Goal: Task Accomplishment & Management: Manage account settings

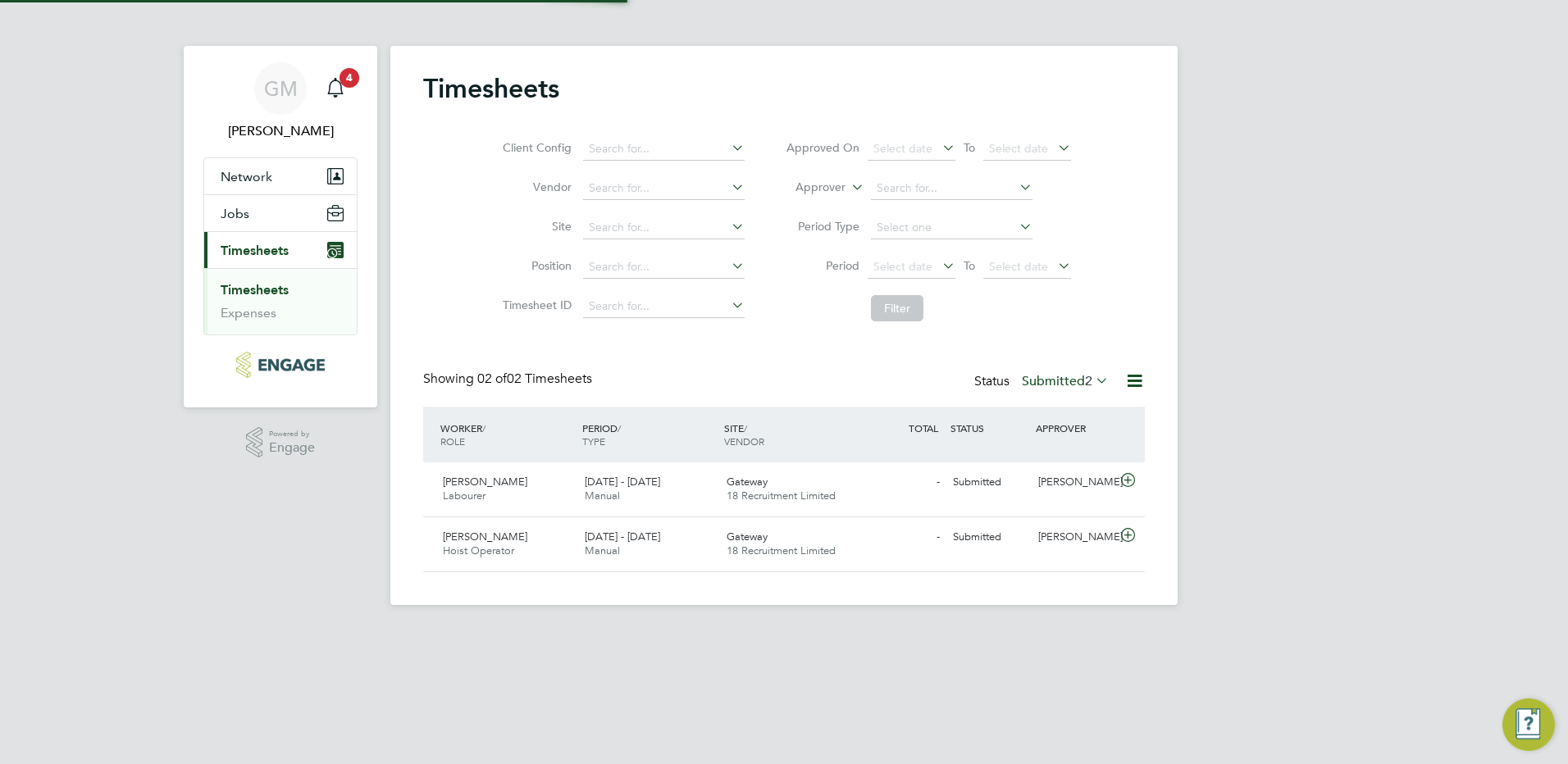
scroll to position [42, 143]
click at [591, 487] on span "[DATE] - [DATE]" at bounding box center [623, 481] width 75 height 14
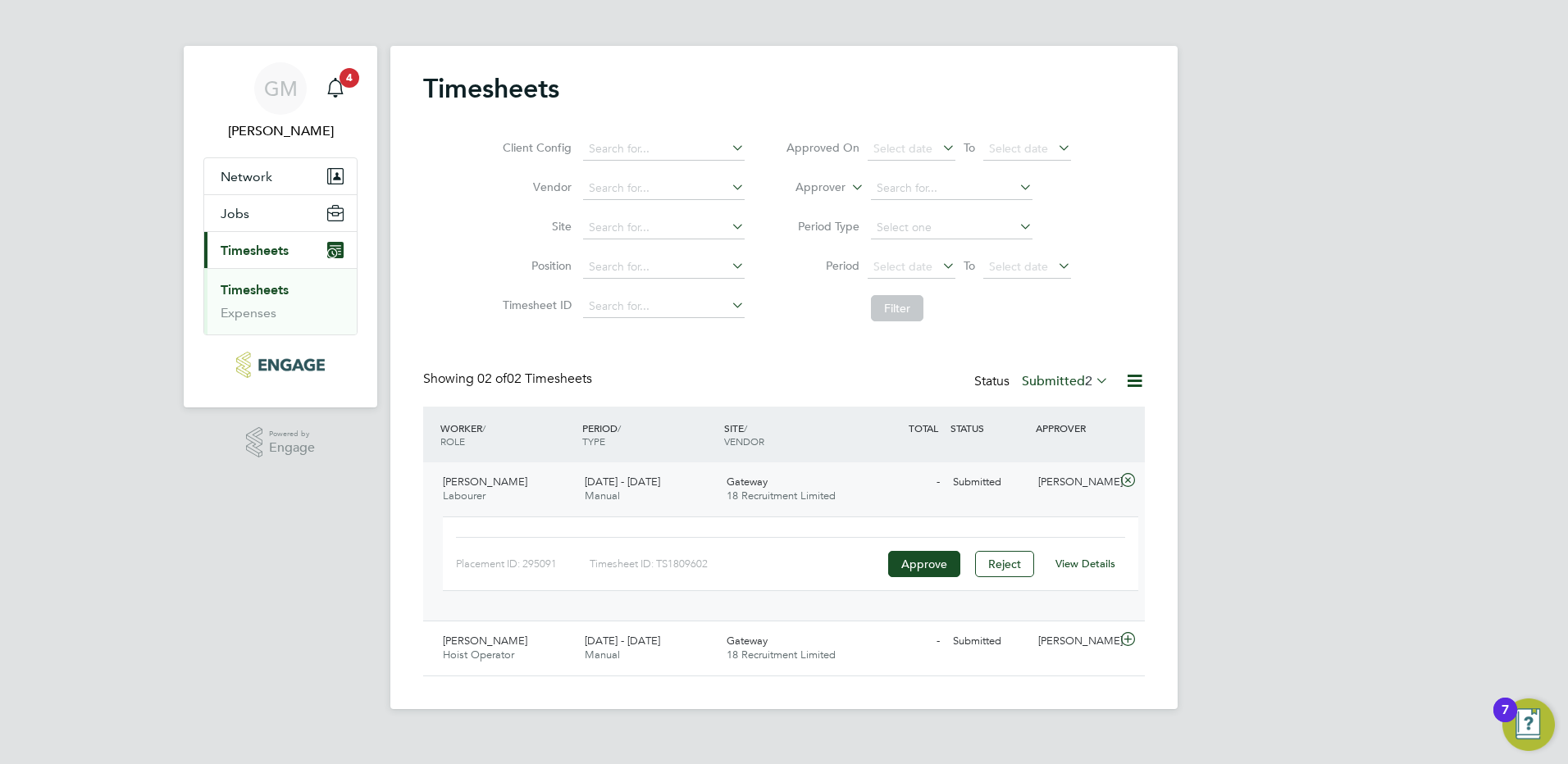
click at [1098, 564] on link "View Details" at bounding box center [1086, 563] width 60 height 14
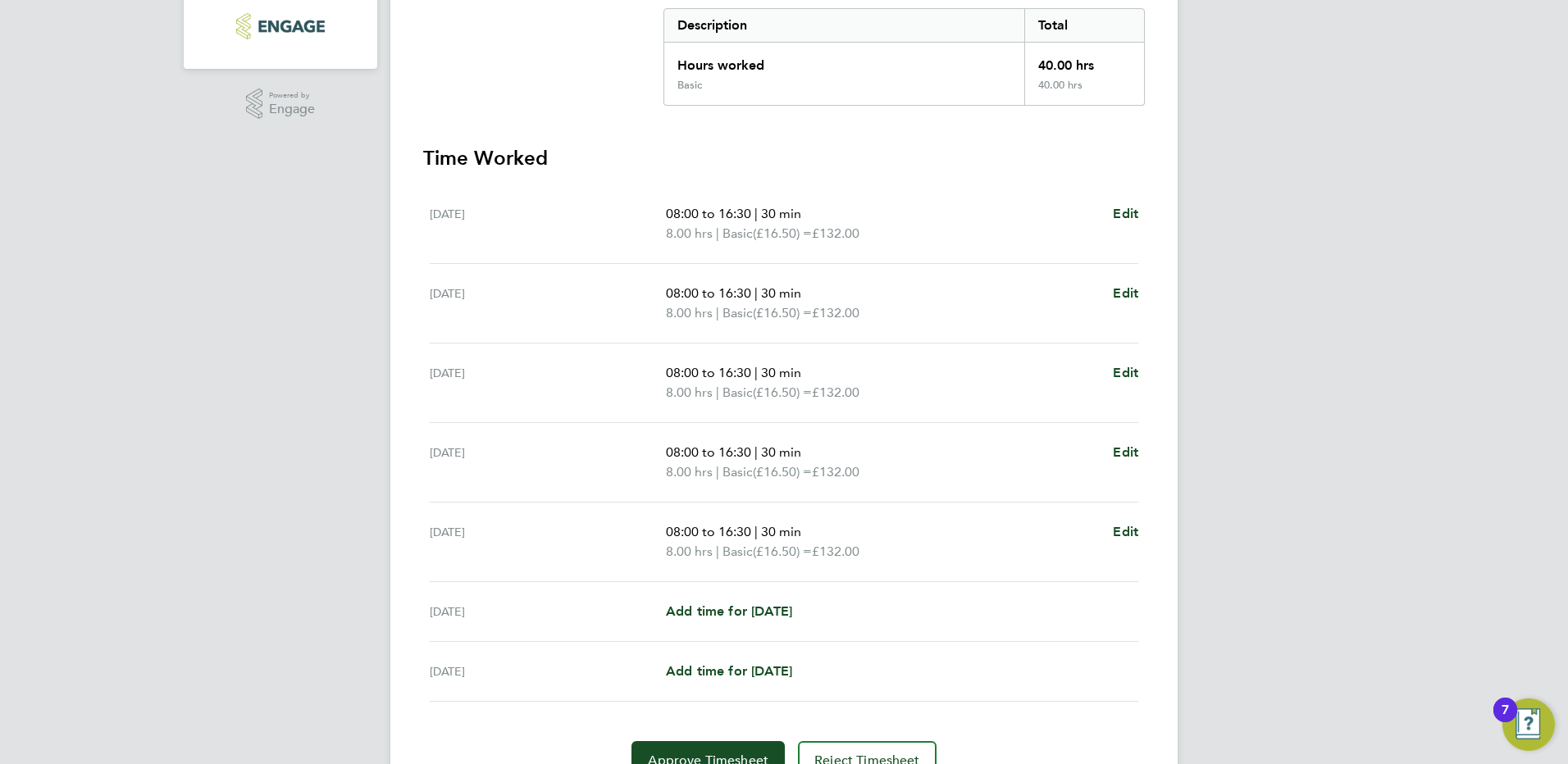
scroll to position [420, 0]
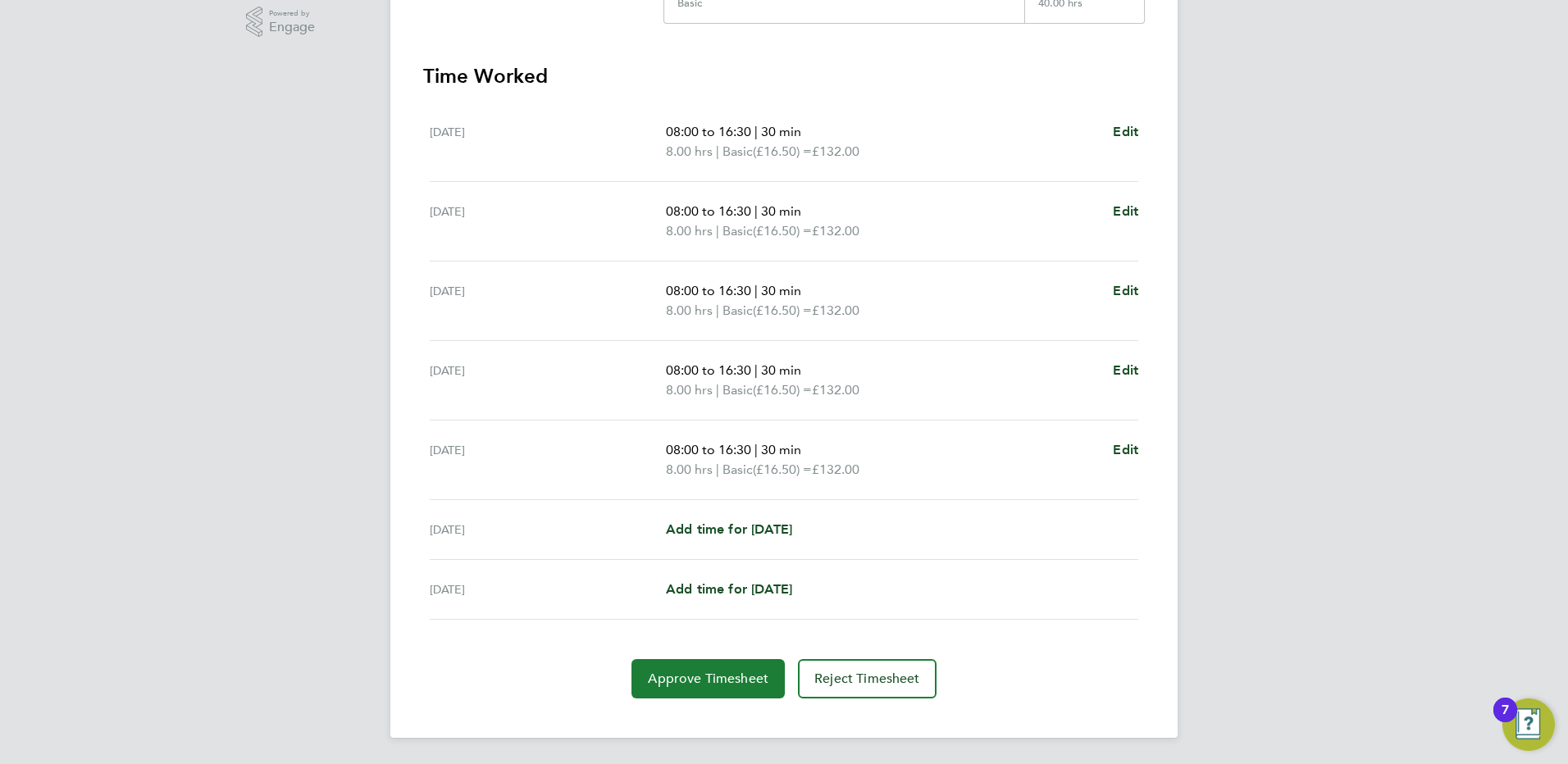
click at [698, 677] on span "Approve Timesheet" at bounding box center [708, 679] width 120 height 17
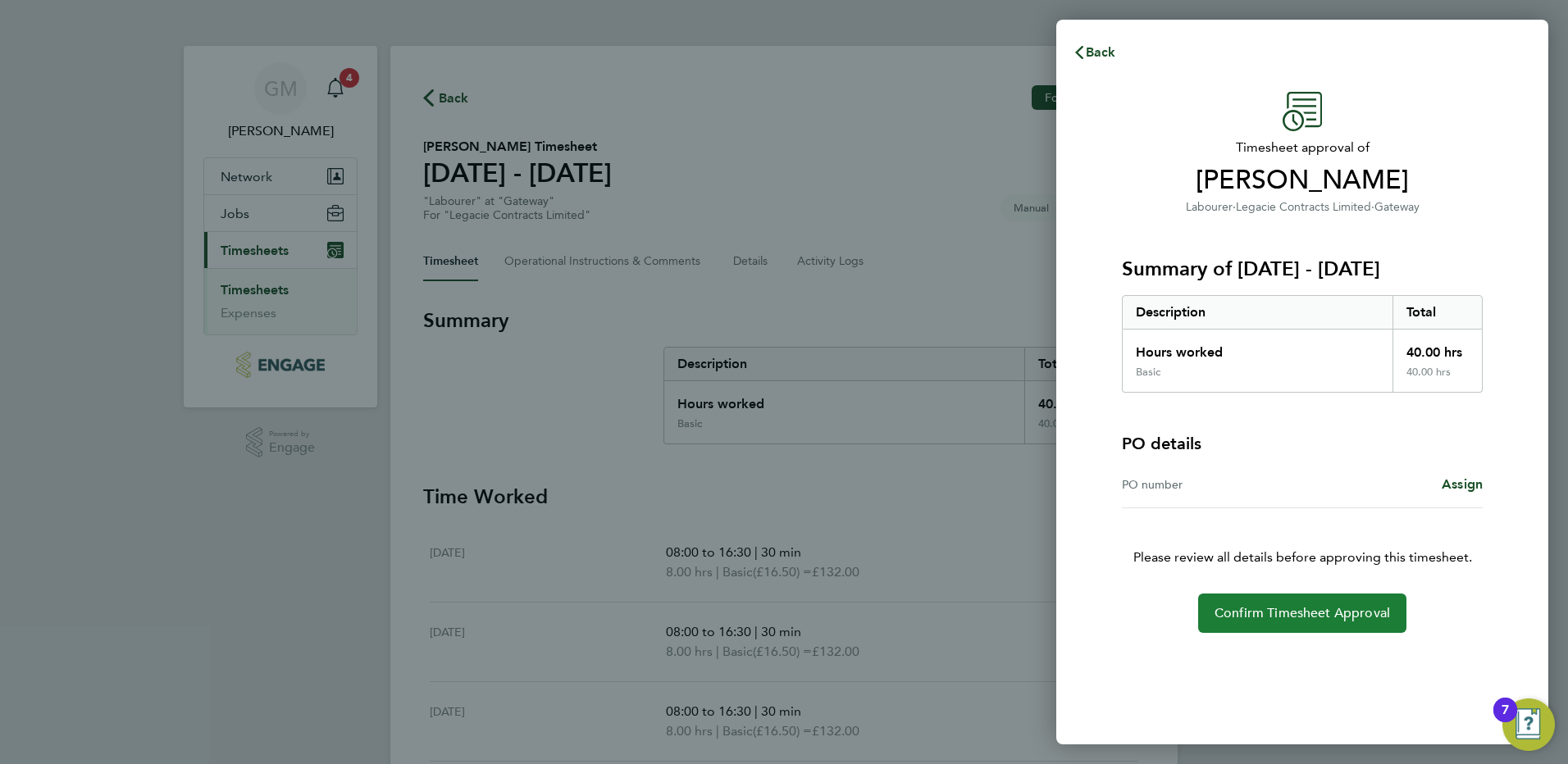
click at [1304, 615] on span "Confirm Timesheet Approval" at bounding box center [1303, 613] width 175 height 17
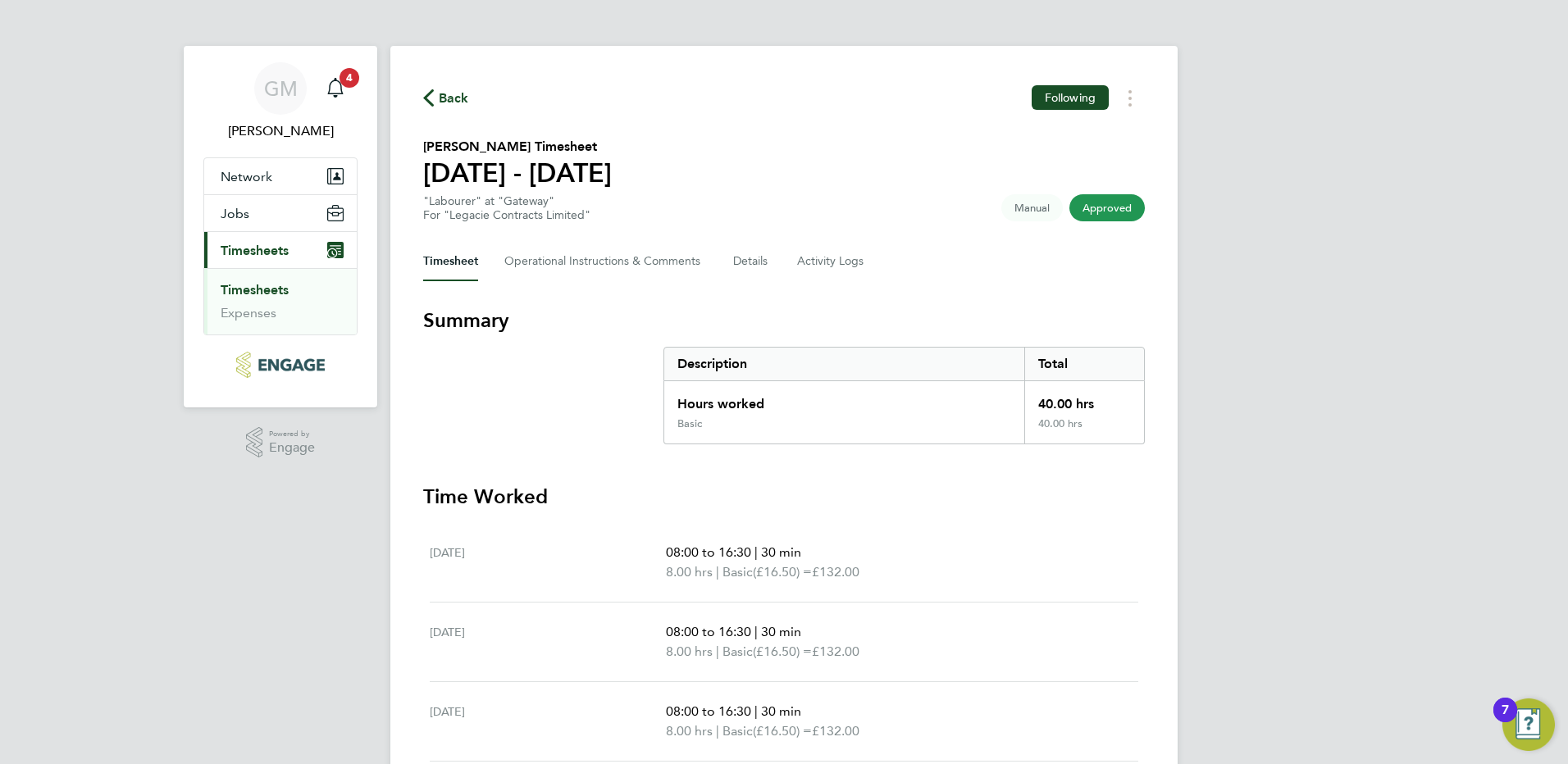
click at [451, 91] on span "Back" at bounding box center [454, 98] width 30 height 20
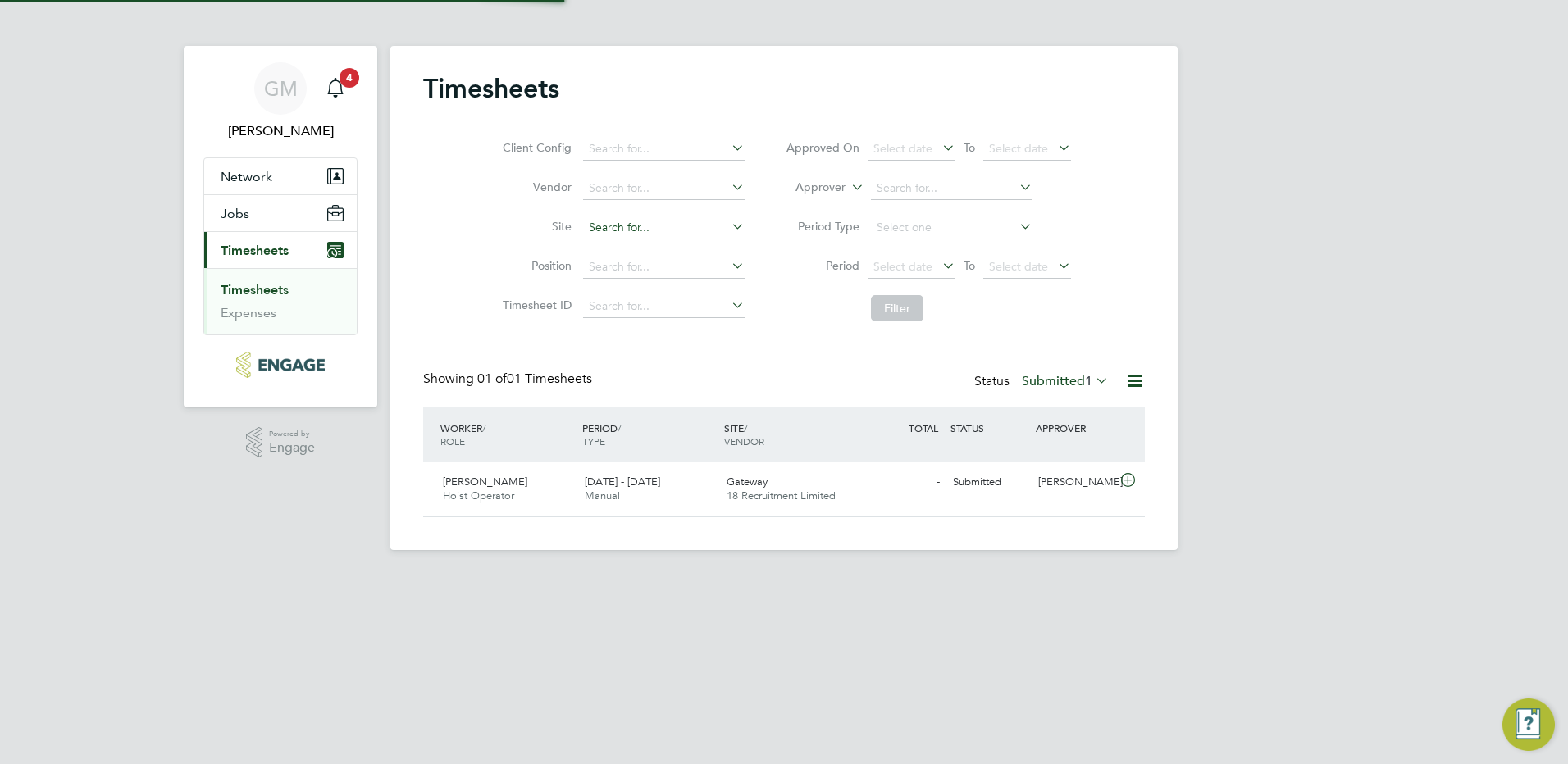
scroll to position [42, 143]
click at [646, 491] on div "18 - 24 Aug 2025 Manual" at bounding box center [649, 489] width 142 height 41
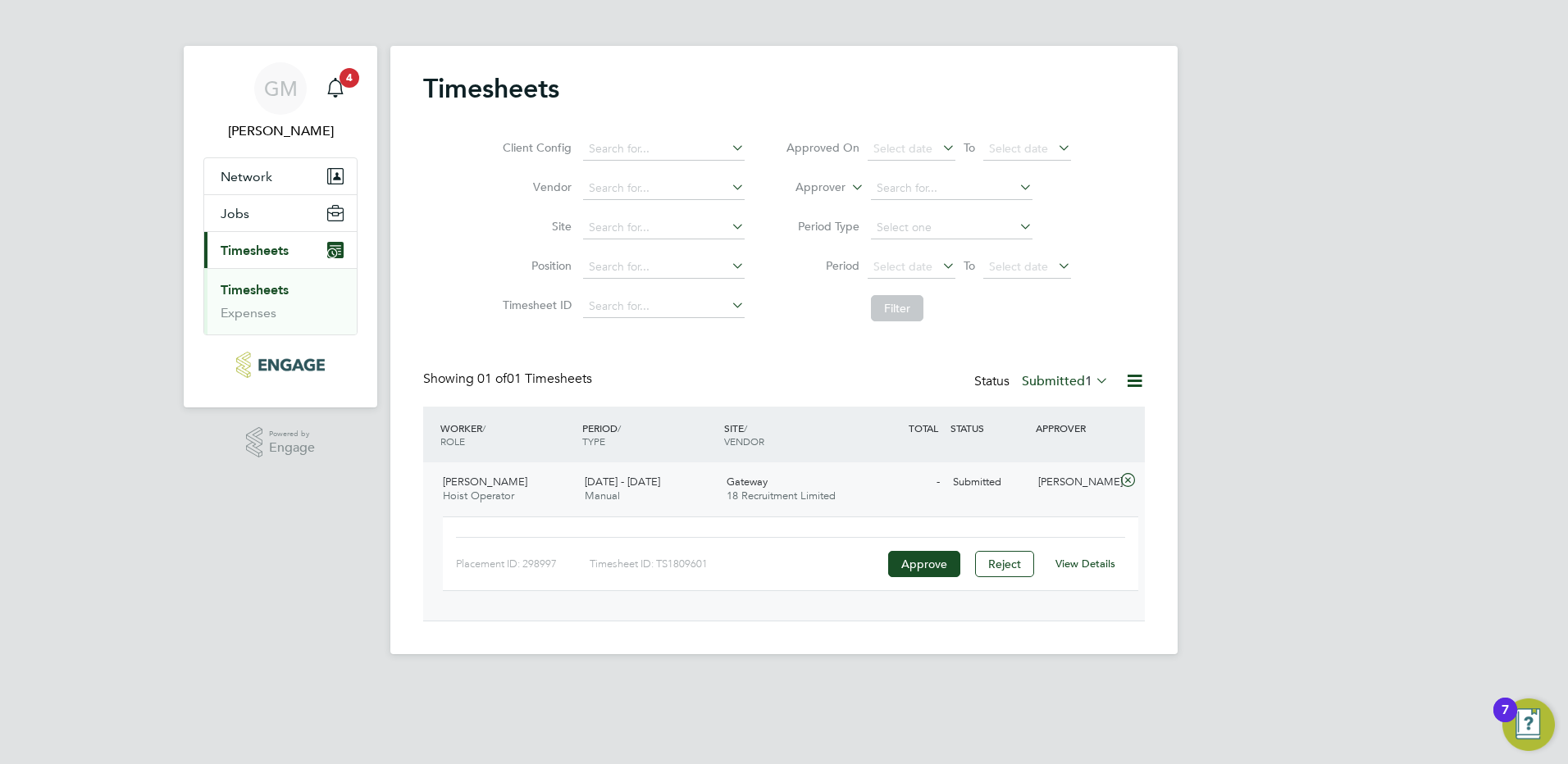
click at [1087, 563] on link "View Details" at bounding box center [1086, 563] width 60 height 14
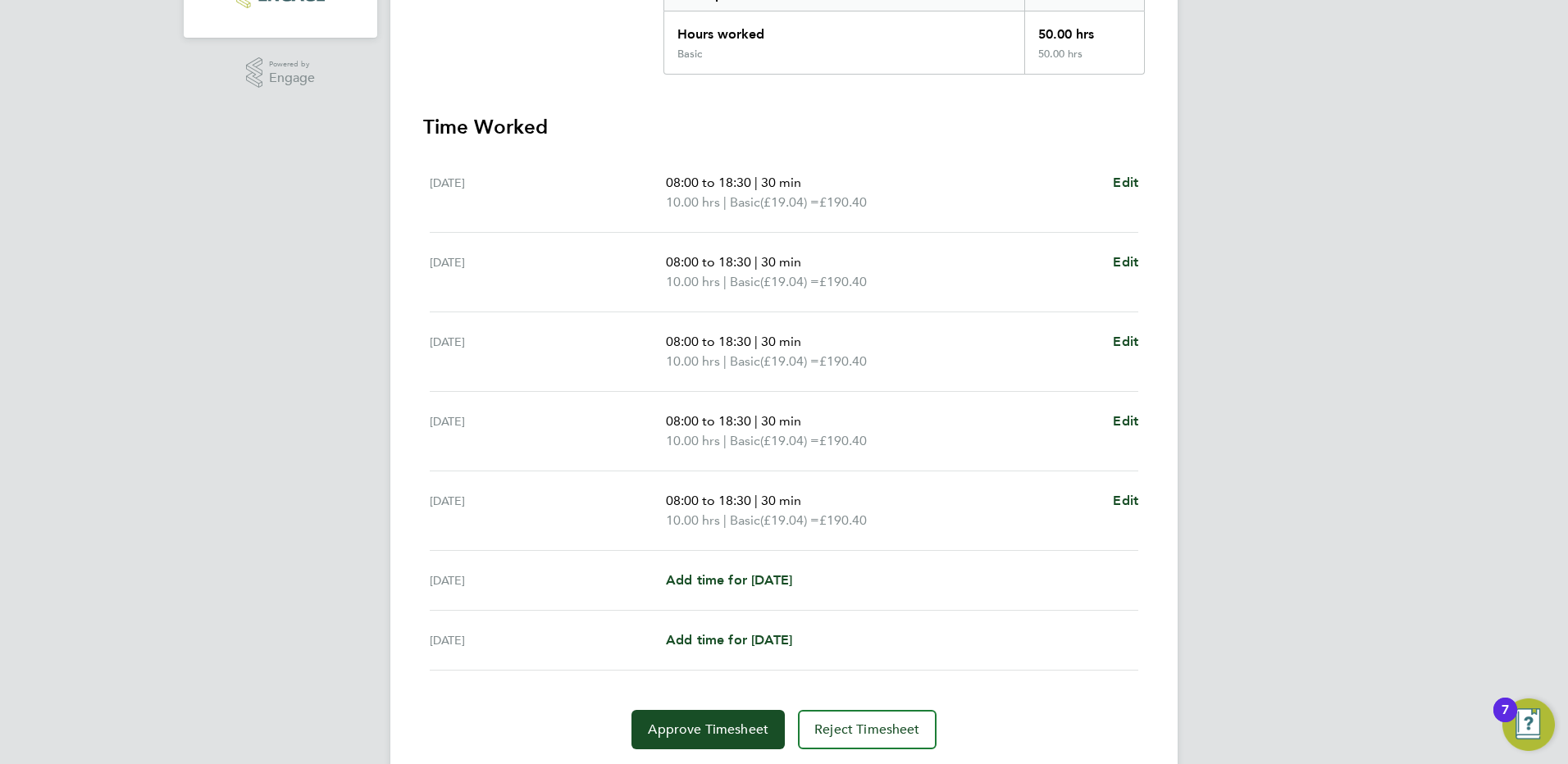
scroll to position [410, 0]
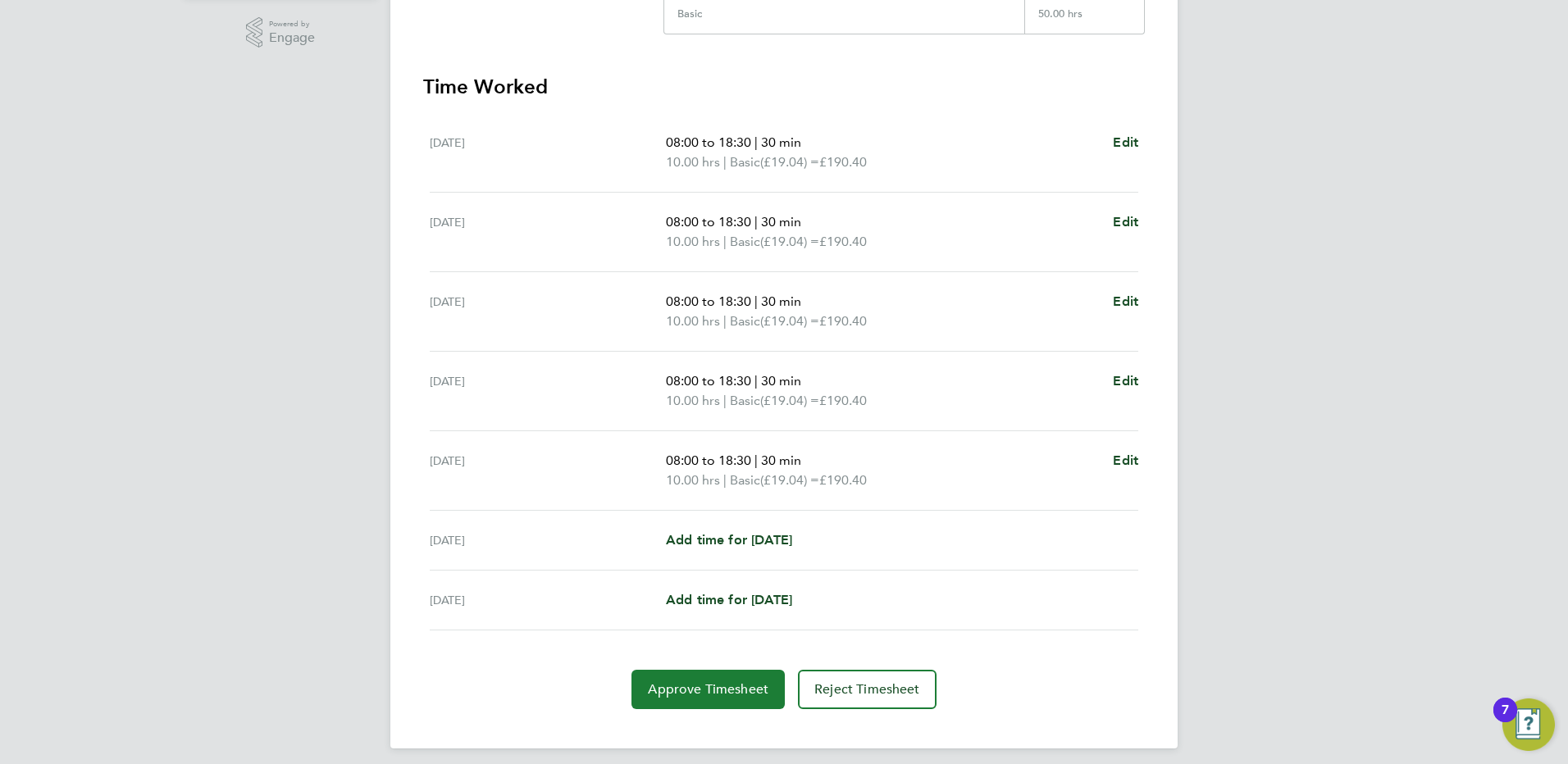
click at [718, 684] on span "Approve Timesheet" at bounding box center [708, 690] width 120 height 17
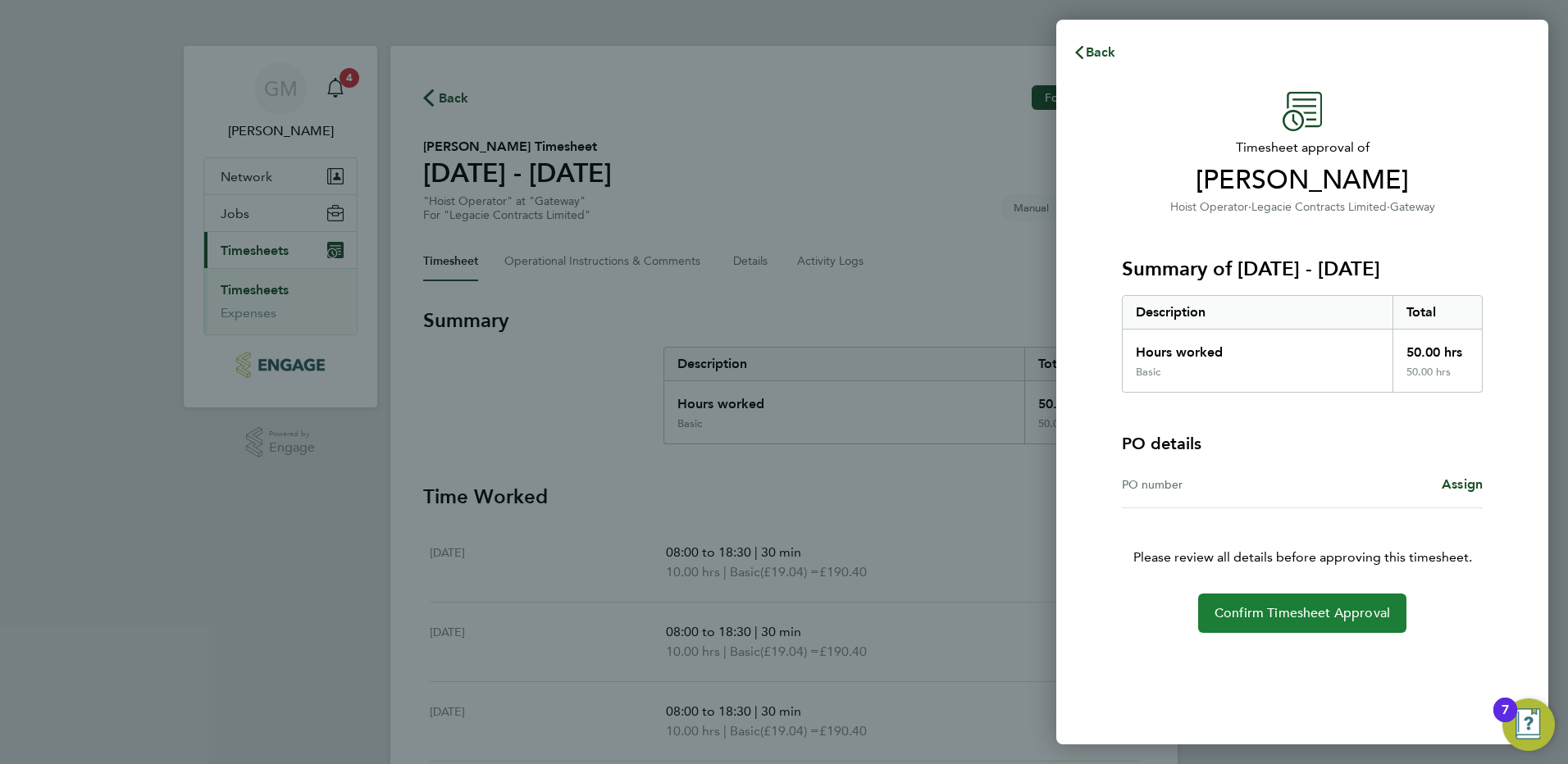
click at [1294, 628] on button "Confirm Timesheet Approval" at bounding box center [1303, 613] width 209 height 39
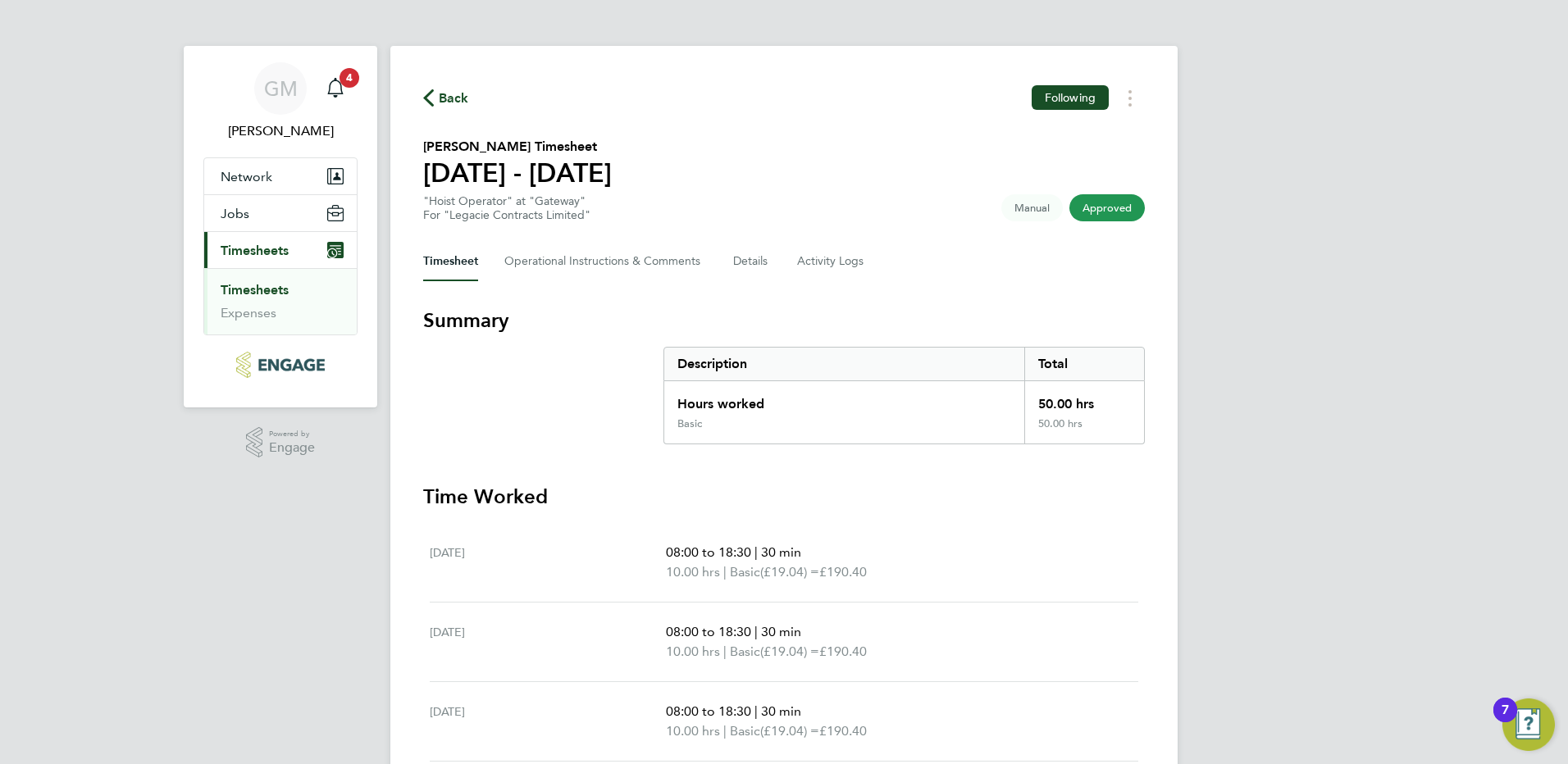
click at [466, 94] on span "Back" at bounding box center [454, 98] width 30 height 20
